Goal: Information Seeking & Learning: Check status

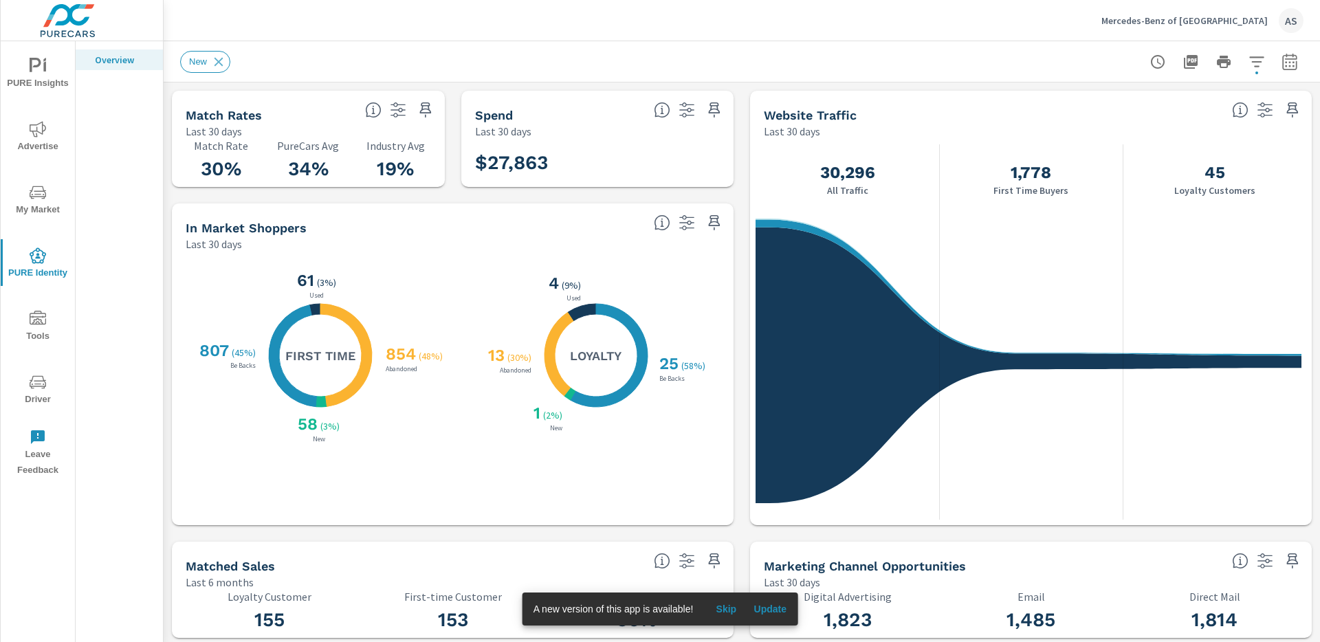
scroll to position [437, 0]
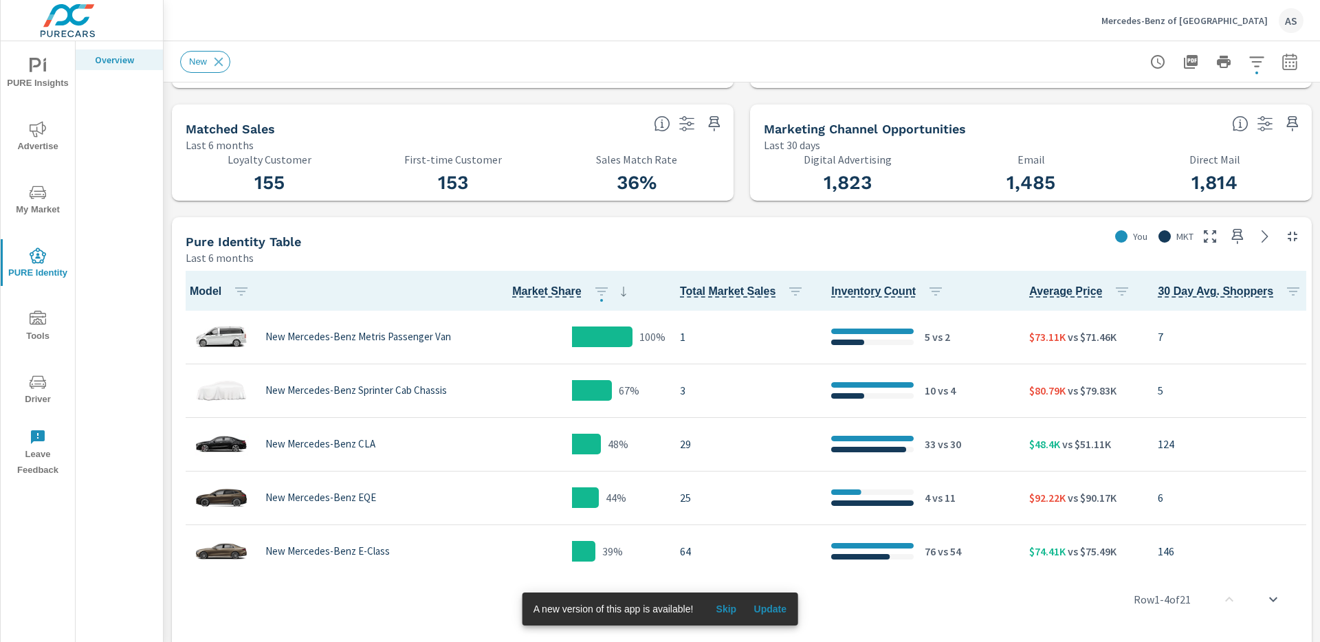
scroll to position [883, 0]
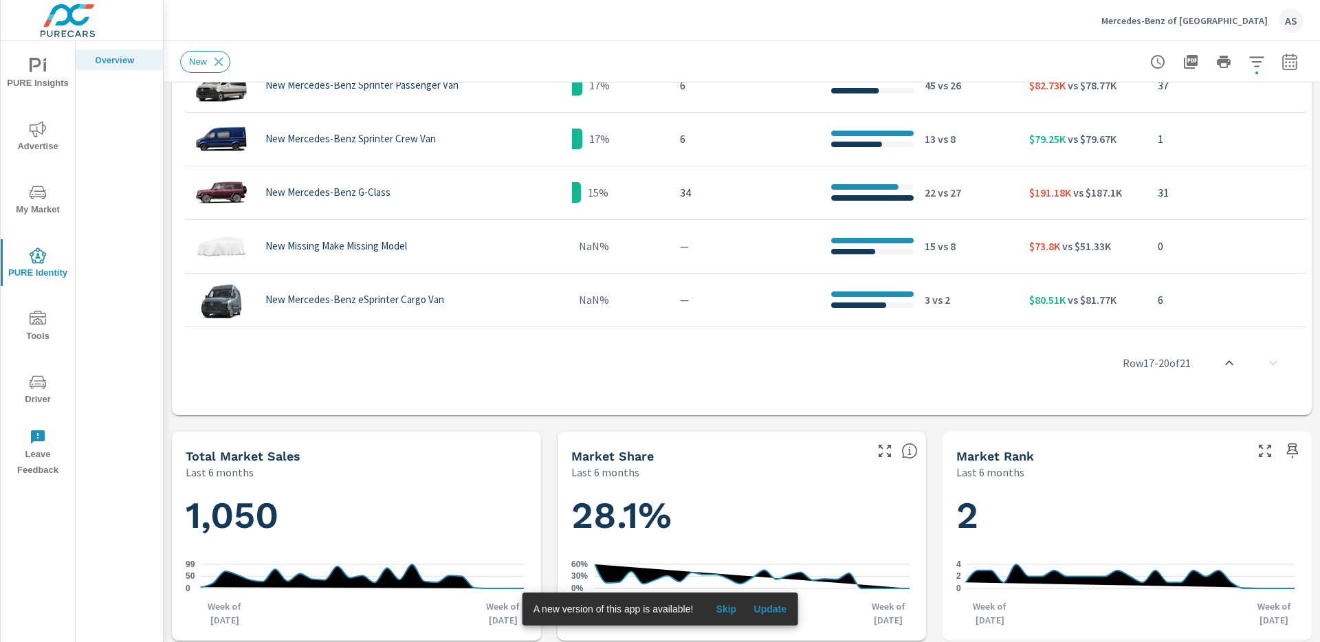
scroll to position [673, 0]
